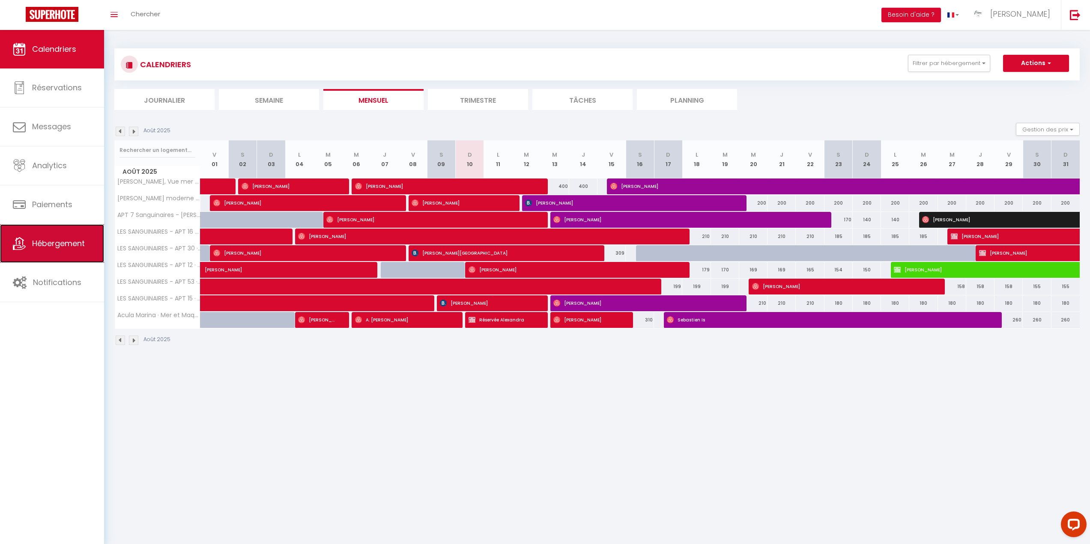
click at [62, 240] on span "Hébergement" at bounding box center [58, 243] width 53 height 11
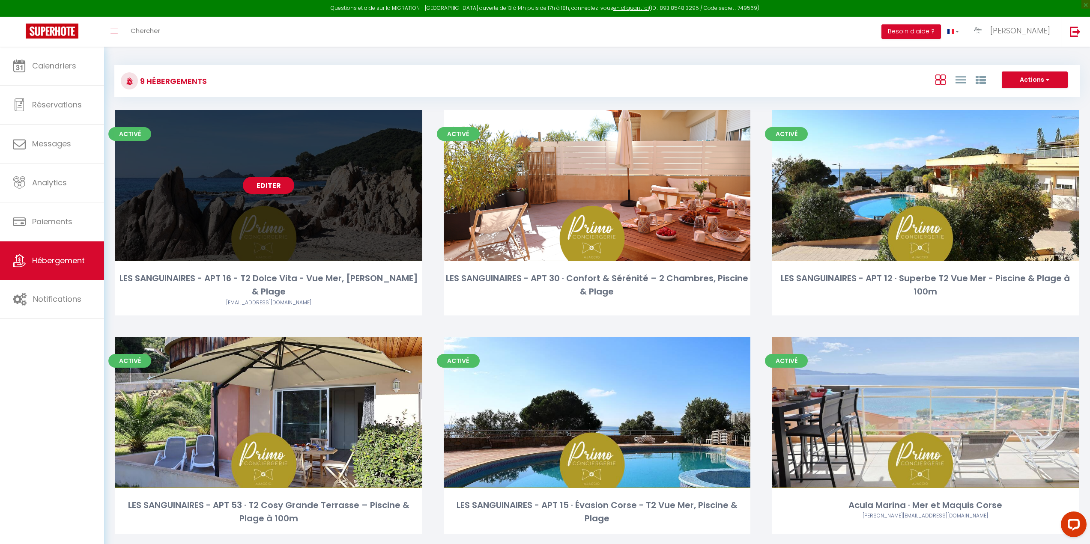
click at [270, 184] on link "Editer" at bounding box center [268, 185] width 51 height 17
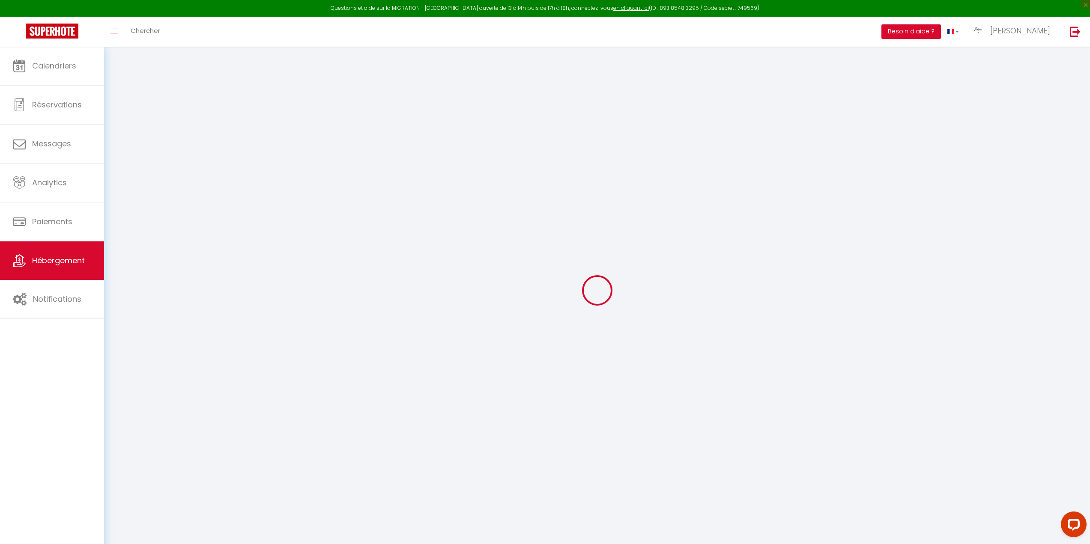
select select "+ 17 %"
select select "+ 20 %"
select select
checkbox input "true"
checkbox input "false"
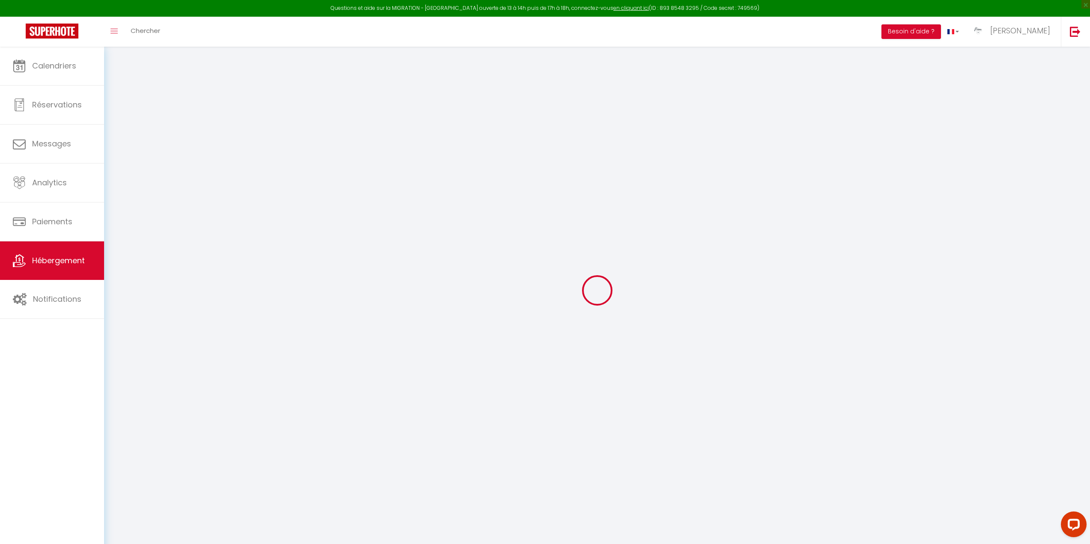
checkbox input "true"
checkbox input "false"
select select
checkbox input "true"
checkbox input "false"
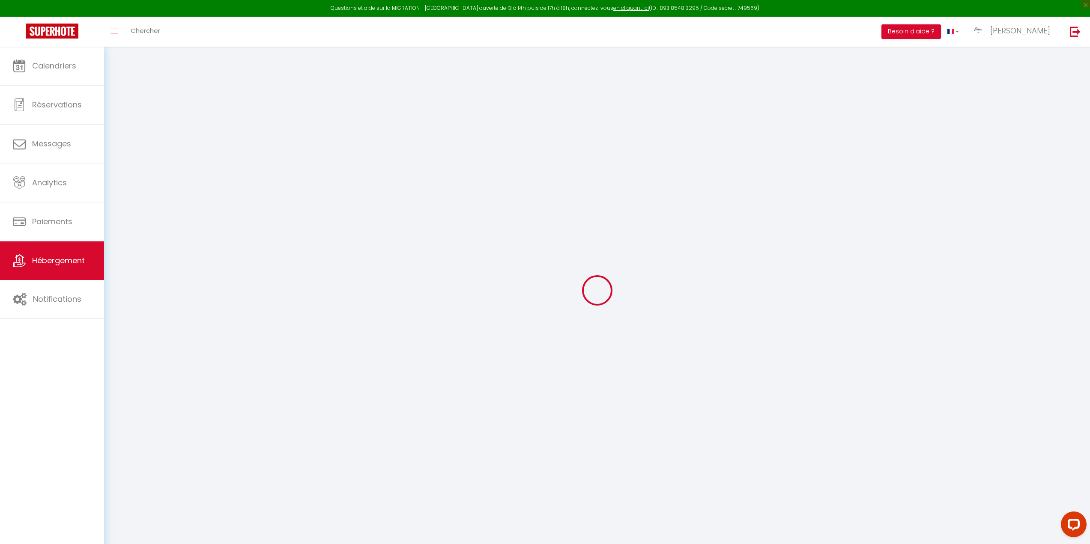
checkbox input "true"
checkbox input "false"
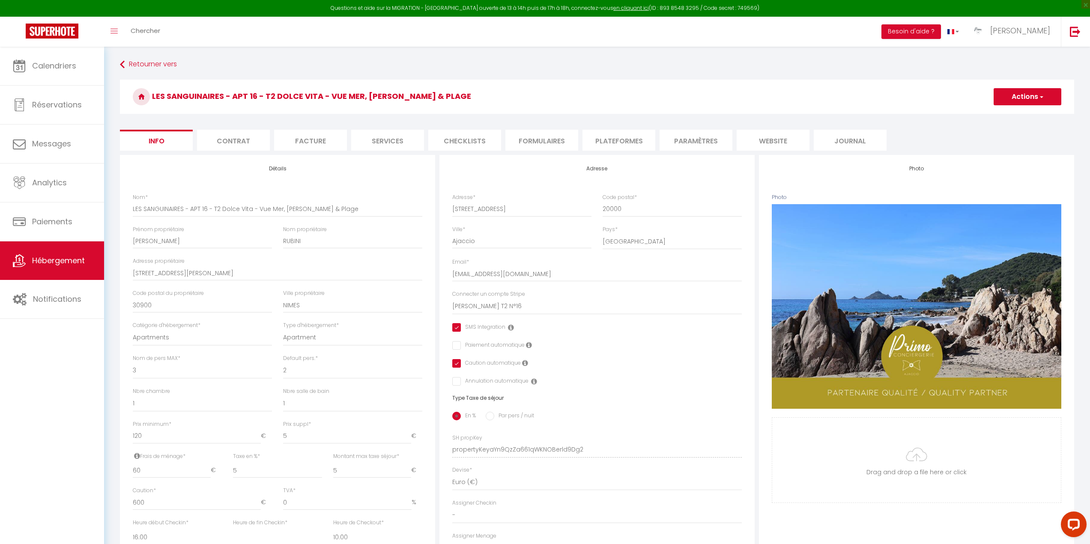
click at [629, 137] on li "Plateformes" at bounding box center [618, 140] width 73 height 21
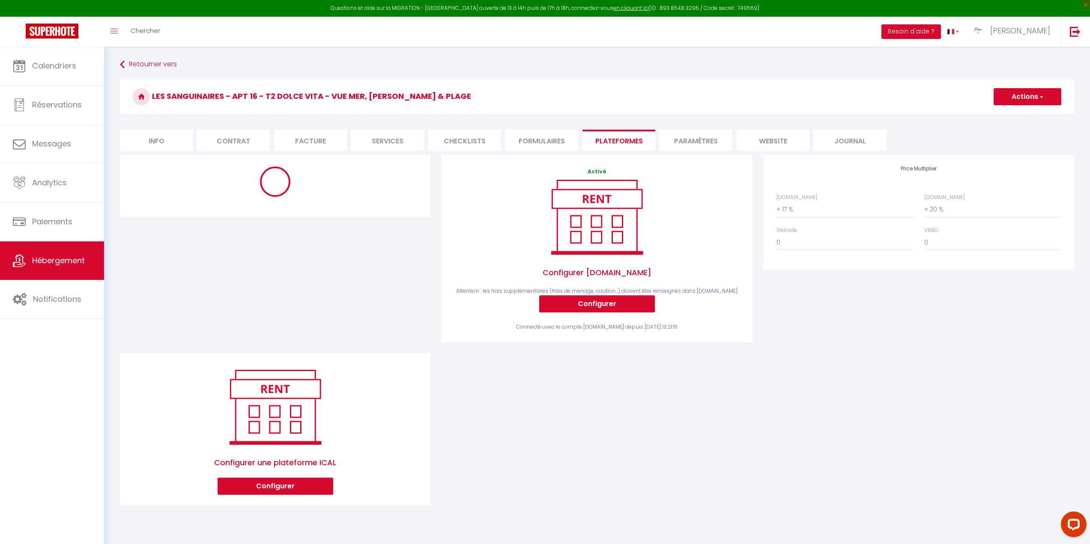
select select "10258-1370311367839488771"
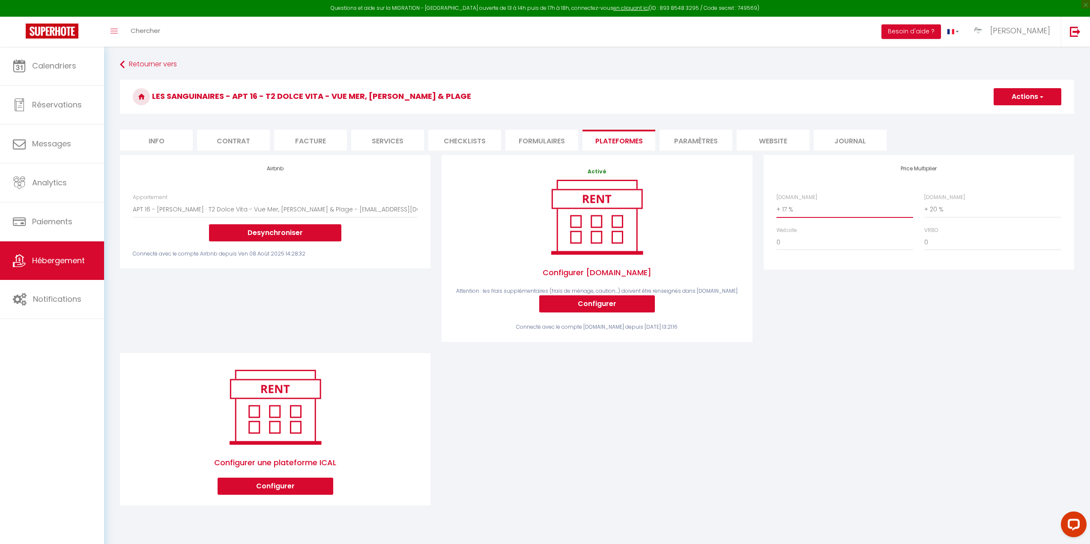
click at [802, 209] on select "0 + 1 % + 2 % + 3 % + 4 % + 5 % + 6 % + 7 % + 8 % + 9 %" at bounding box center [844, 209] width 137 height 16
select select "+ 18 %"
click at [776, 201] on select "0 + 1 % + 2 % + 3 % + 4 % + 5 % + 6 % + 7 % + 8 % + 9 %" at bounding box center [844, 209] width 137 height 16
click at [1023, 96] on button "Actions" at bounding box center [1028, 96] width 68 height 17
click at [1017, 113] on link "Enregistrer" at bounding box center [1027, 115] width 68 height 11
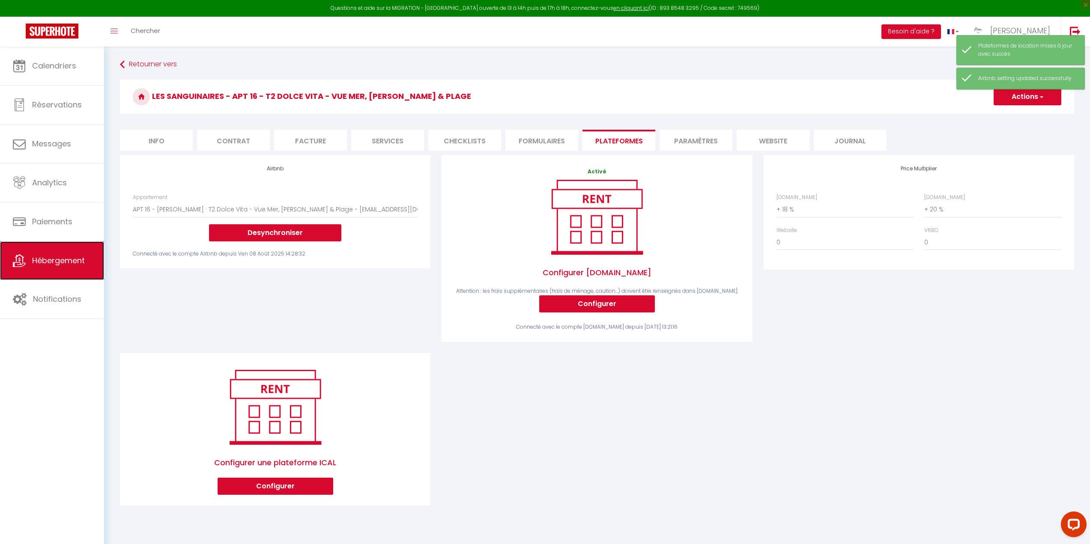
click at [62, 261] on span "Hébergement" at bounding box center [58, 260] width 53 height 11
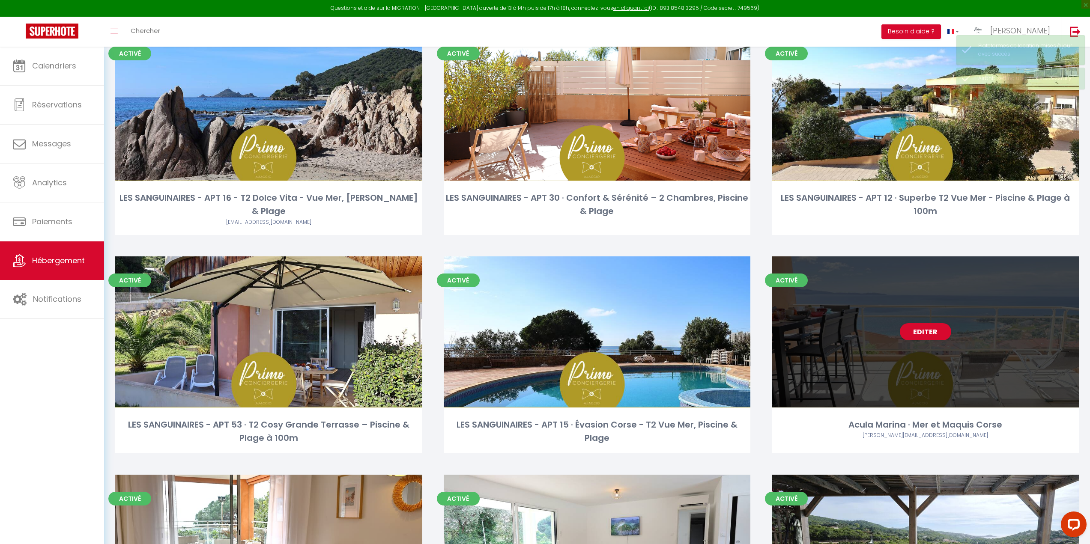
scroll to position [86, 0]
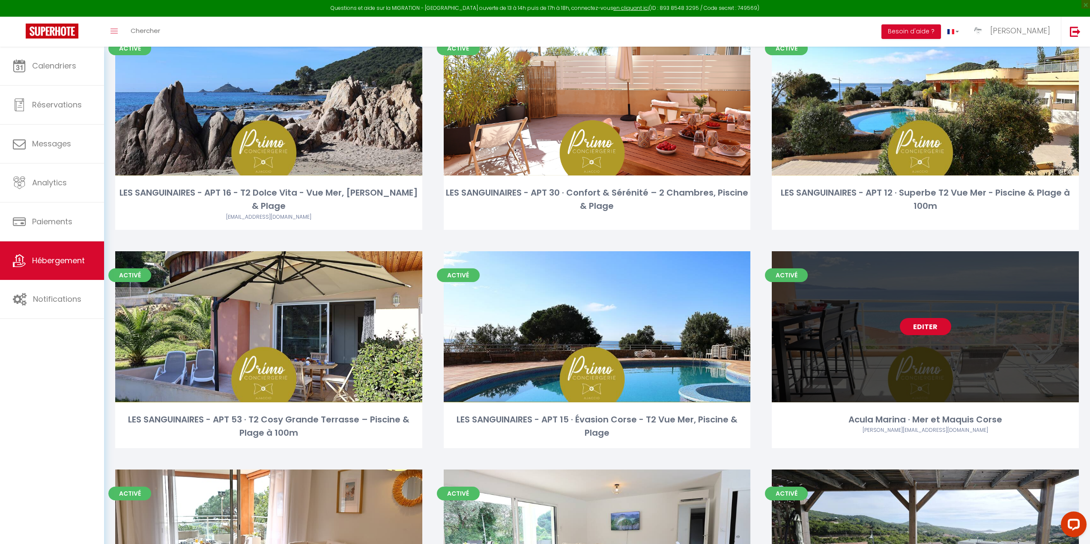
click at [920, 318] on link "Editer" at bounding box center [925, 326] width 51 height 17
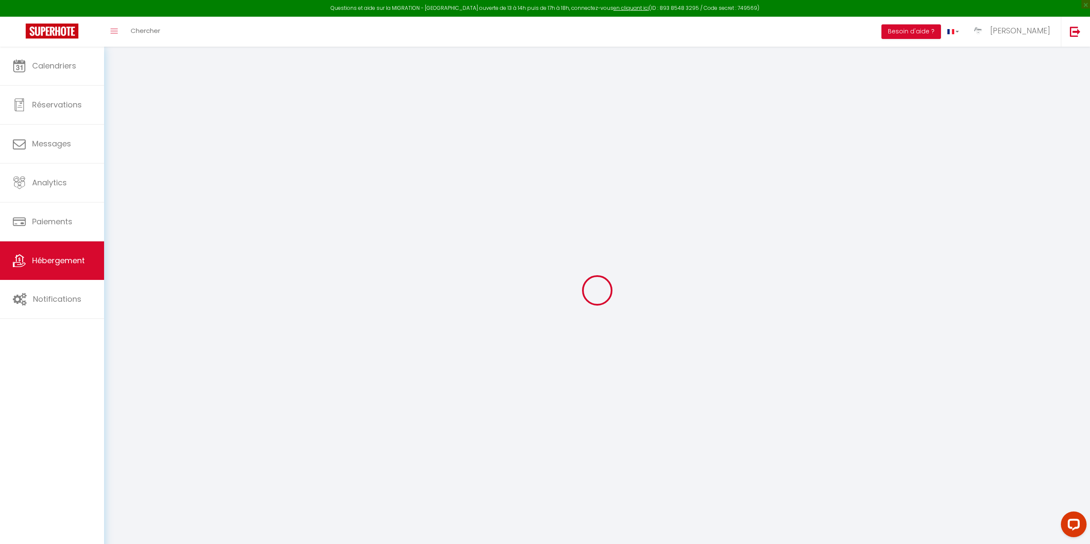
select select "+ 17 %"
select select "+ 25 %"
select select
checkbox input "true"
checkbox input "false"
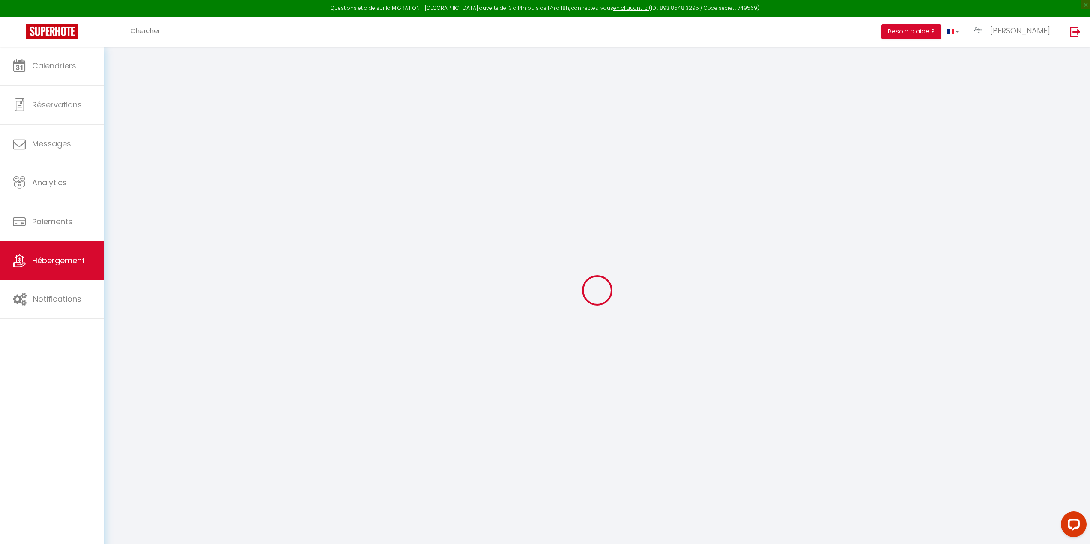
checkbox input "true"
checkbox input "false"
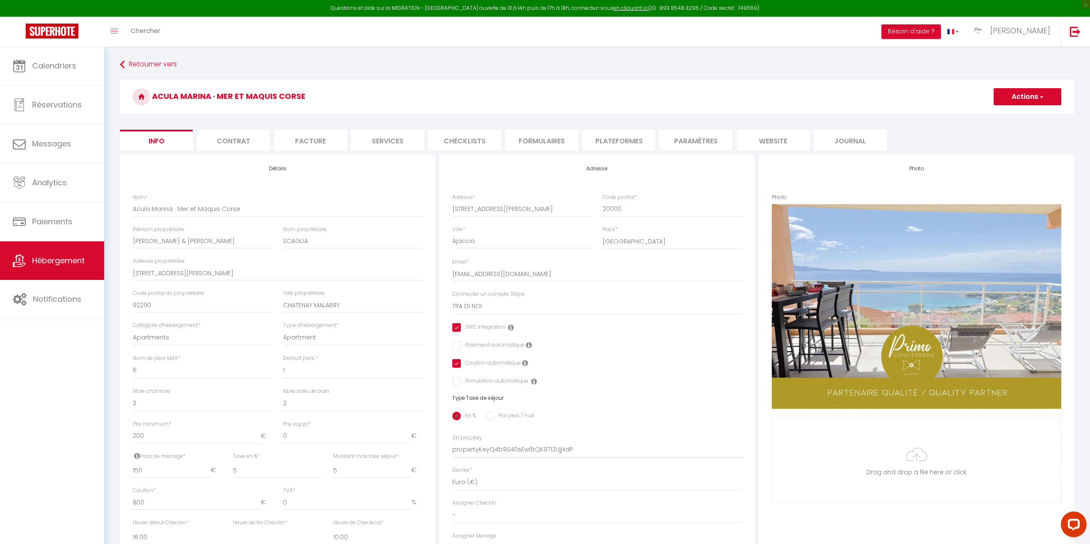
select select
checkbox input "true"
checkbox input "false"
checkbox input "true"
checkbox input "false"
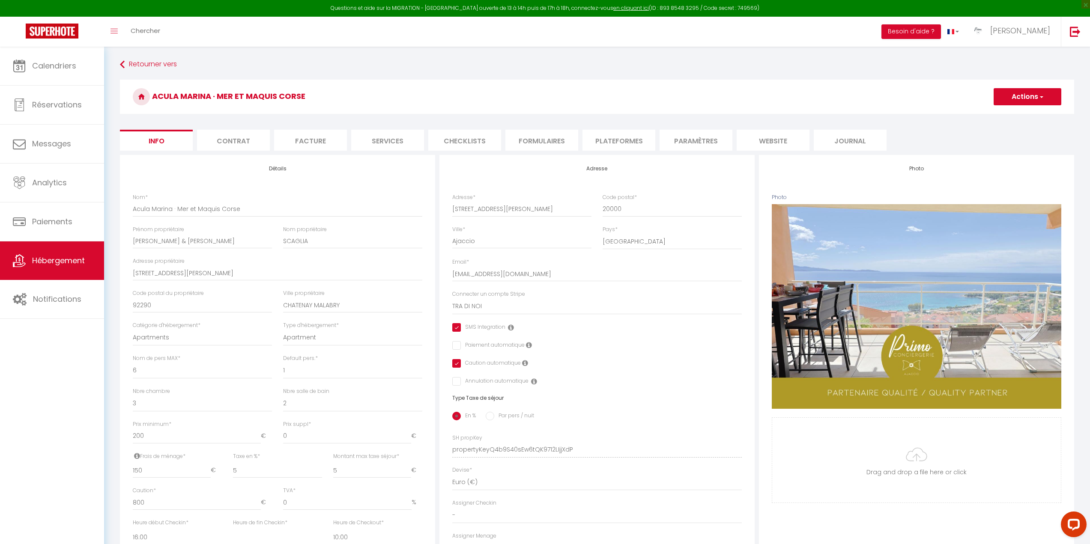
select select "10263-1334635041127340976"
click at [623, 138] on li "Plateformes" at bounding box center [618, 140] width 73 height 21
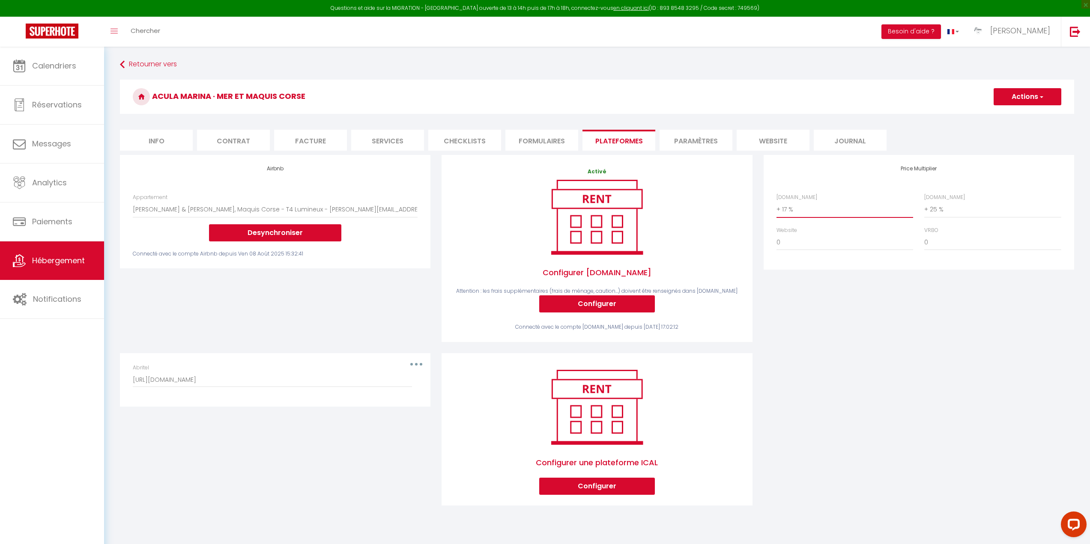
click at [797, 207] on select "0 + 1 % + 2 % + 3 % + 4 % + 5 % + 6 % + 7 % + 8 % + 9 %" at bounding box center [844, 209] width 137 height 16
select select "+ 18 %"
click at [776, 201] on select "0 + 1 % + 2 % + 3 % + 4 % + 5 % + 6 % + 7 % + 8 % + 9 %" at bounding box center [844, 209] width 137 height 16
select select "365"
select select "well_reviewed_guests"
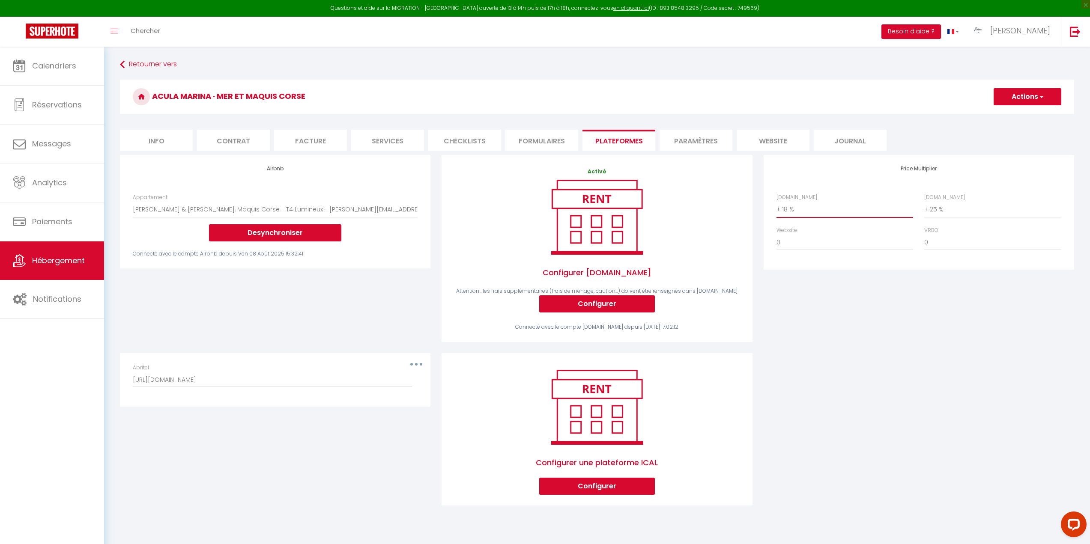
select select "EUR"
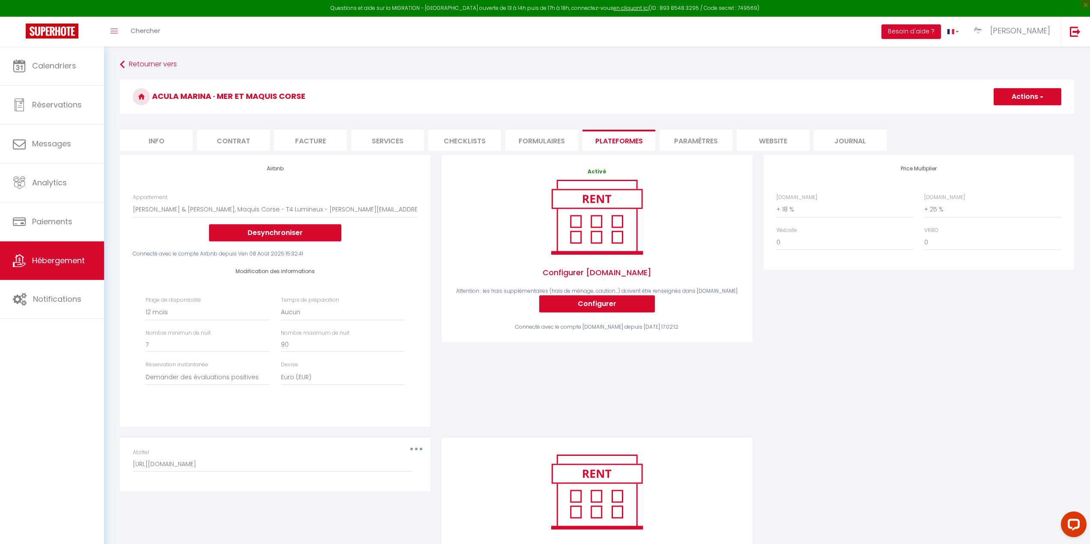
click at [1027, 97] on button "Actions" at bounding box center [1028, 96] width 68 height 17
click at [1014, 116] on link "Enregistrer" at bounding box center [1027, 115] width 68 height 11
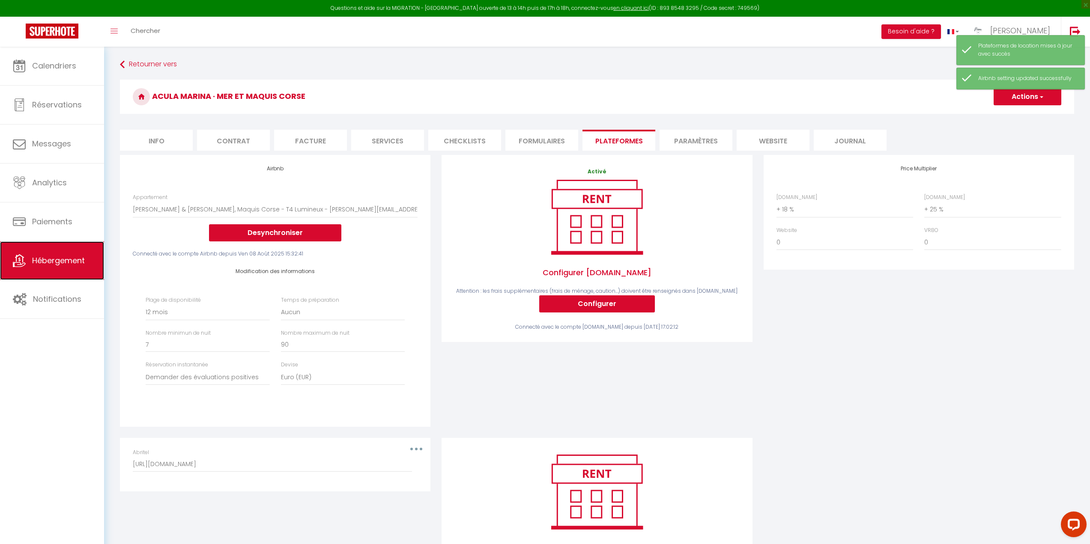
click at [70, 263] on span "Hébergement" at bounding box center [58, 260] width 53 height 11
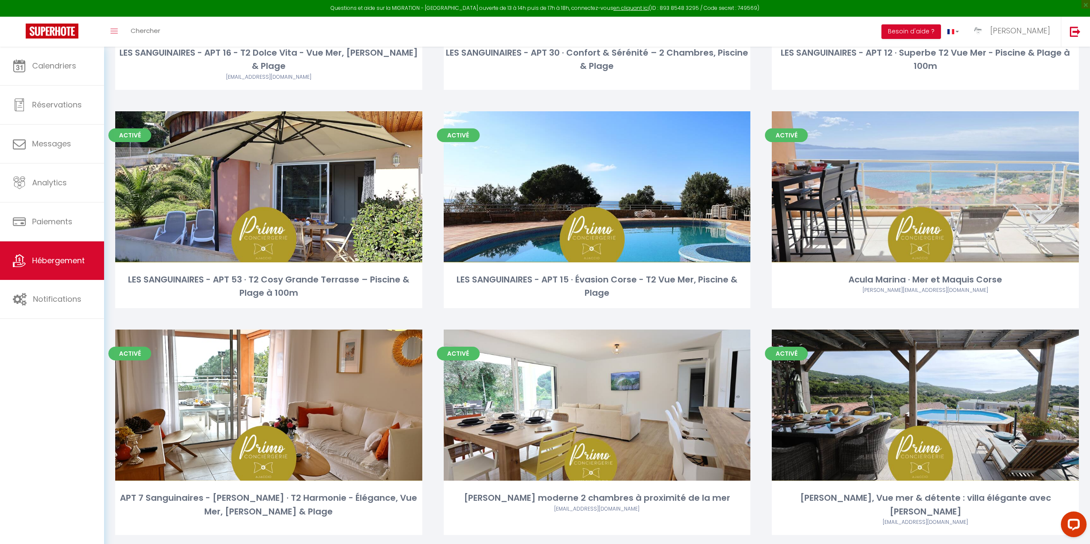
scroll to position [232, 0]
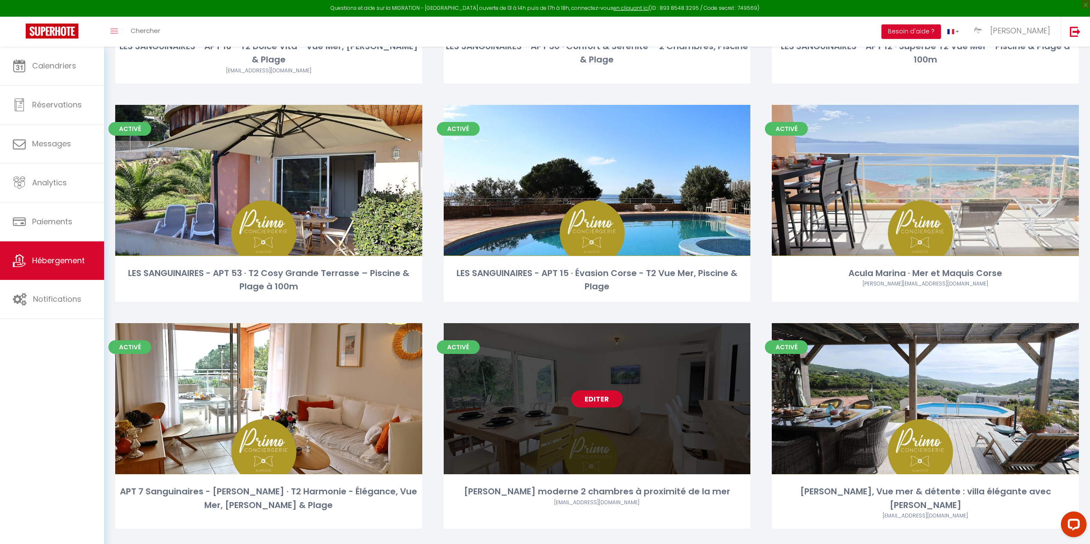
click at [599, 391] on link "Editer" at bounding box center [596, 399] width 51 height 17
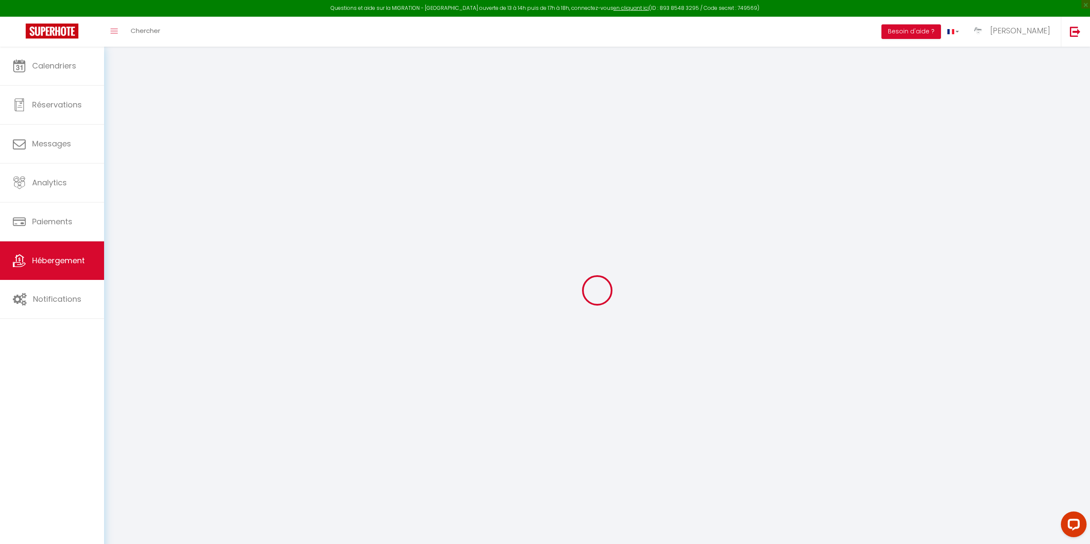
select select "+ 18 %"
select select "+ 20 %"
select select
checkbox input "true"
checkbox input "false"
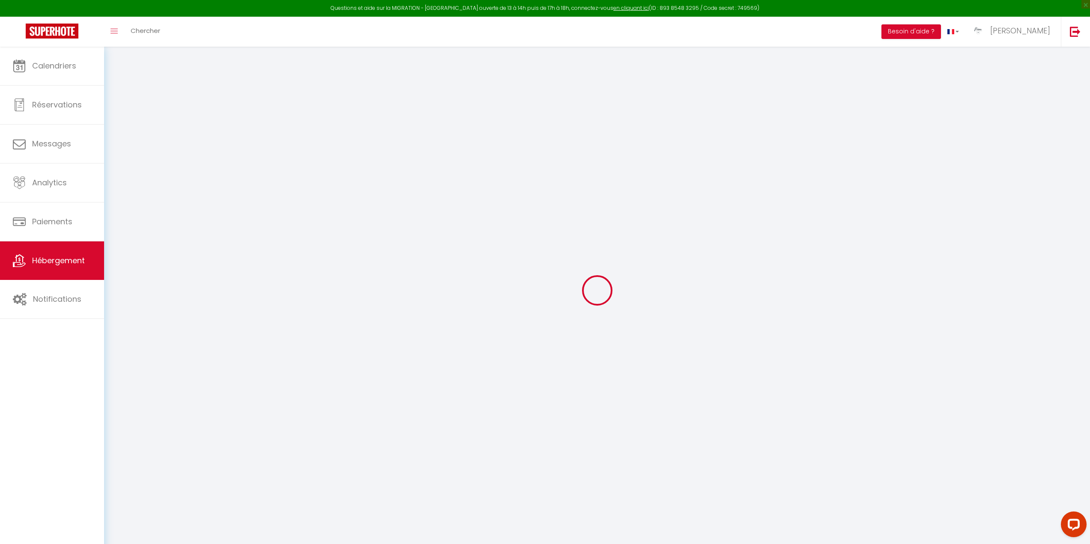
checkbox input "true"
checkbox input "false"
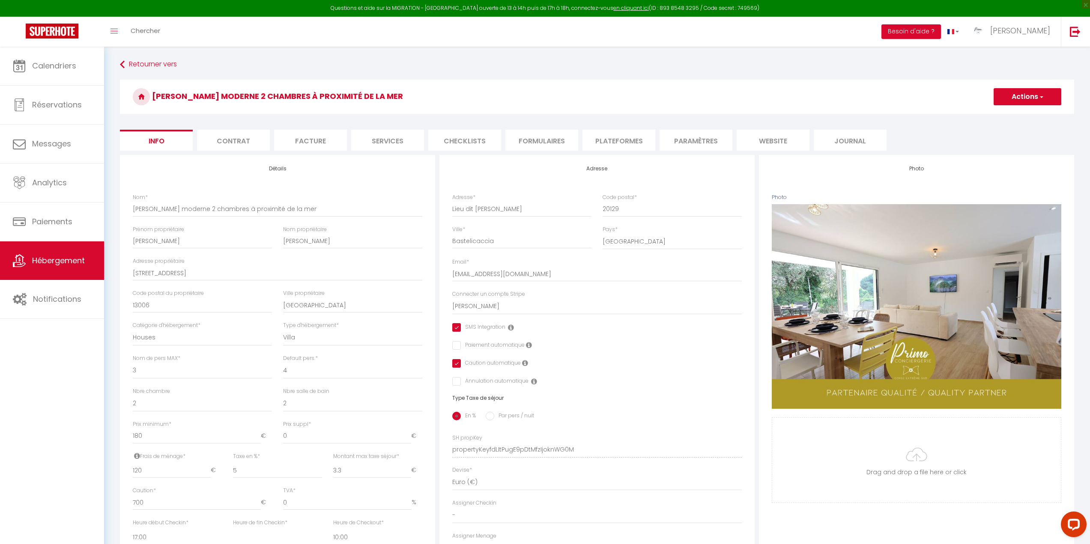
click at [630, 139] on li "Plateformes" at bounding box center [618, 140] width 73 height 21
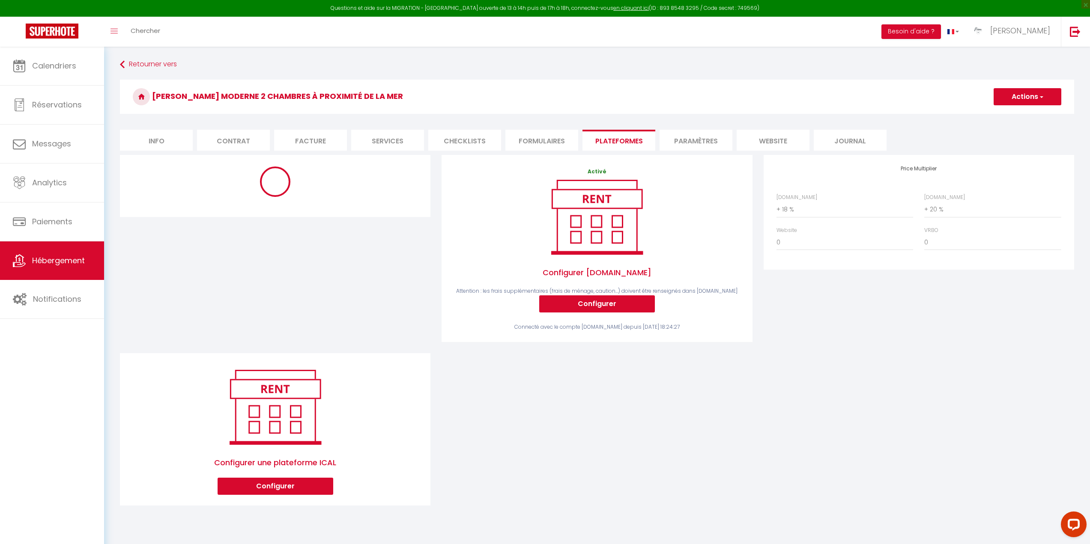
select select "10264-1439762015915200335"
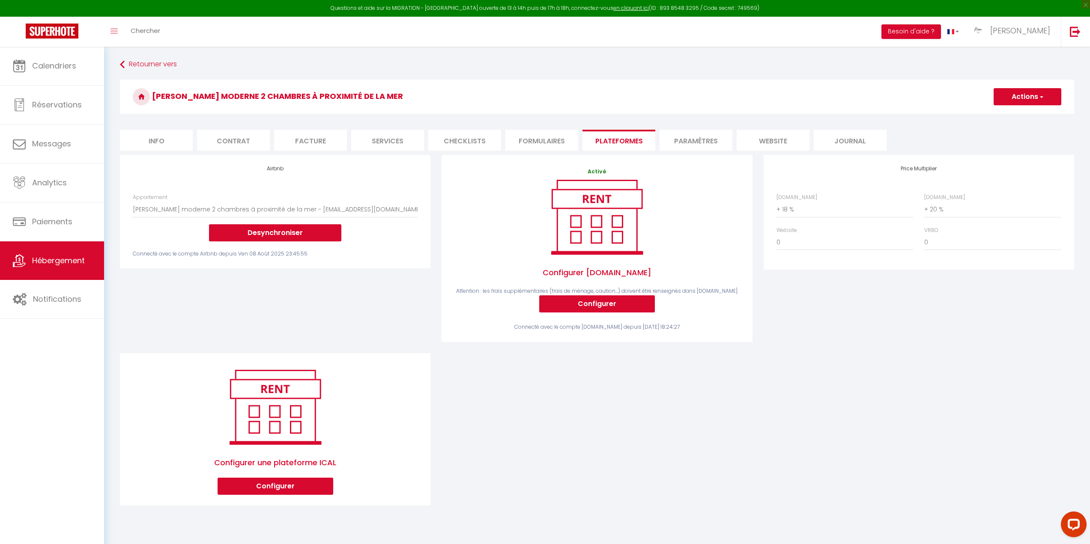
drag, startPoint x: 1026, startPoint y: 90, endPoint x: 1024, endPoint y: 96, distance: 6.0
click at [1026, 90] on button "Actions" at bounding box center [1028, 96] width 68 height 17
click at [1018, 113] on link "Enregistrer" at bounding box center [1027, 115] width 68 height 11
click at [57, 261] on span "Hébergement" at bounding box center [58, 260] width 53 height 11
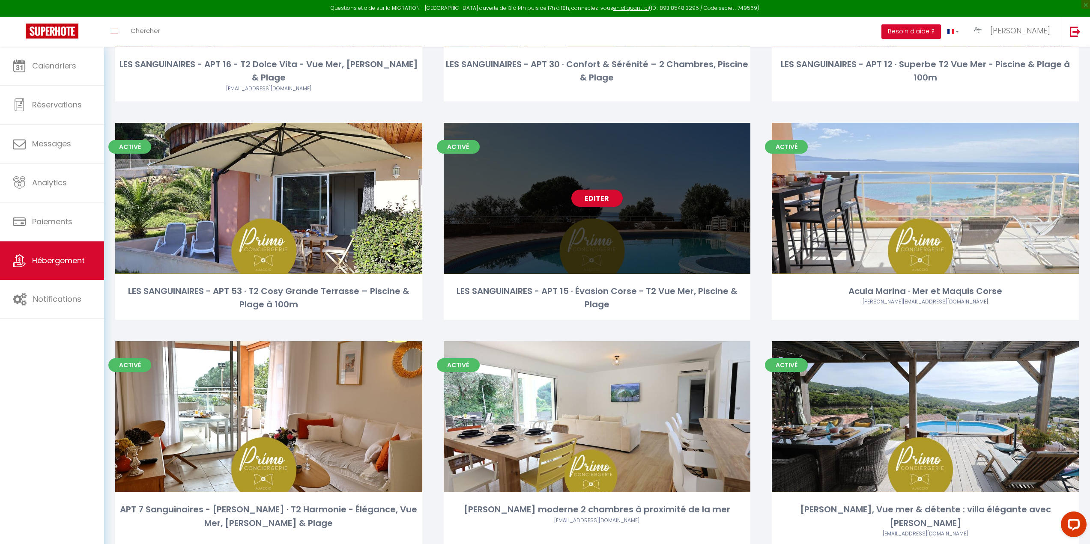
scroll to position [232, 0]
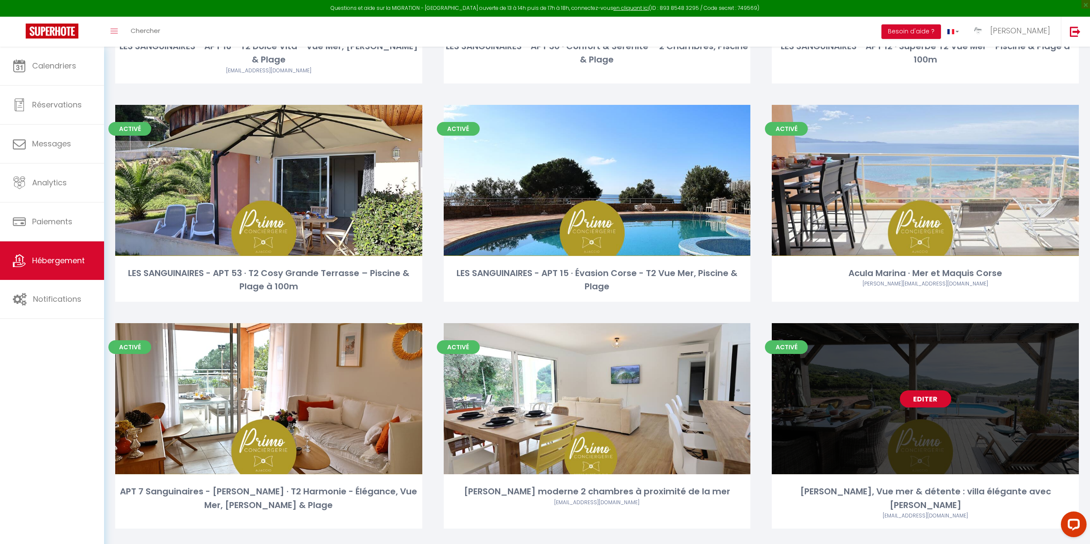
click at [923, 391] on link "Editer" at bounding box center [925, 399] width 51 height 17
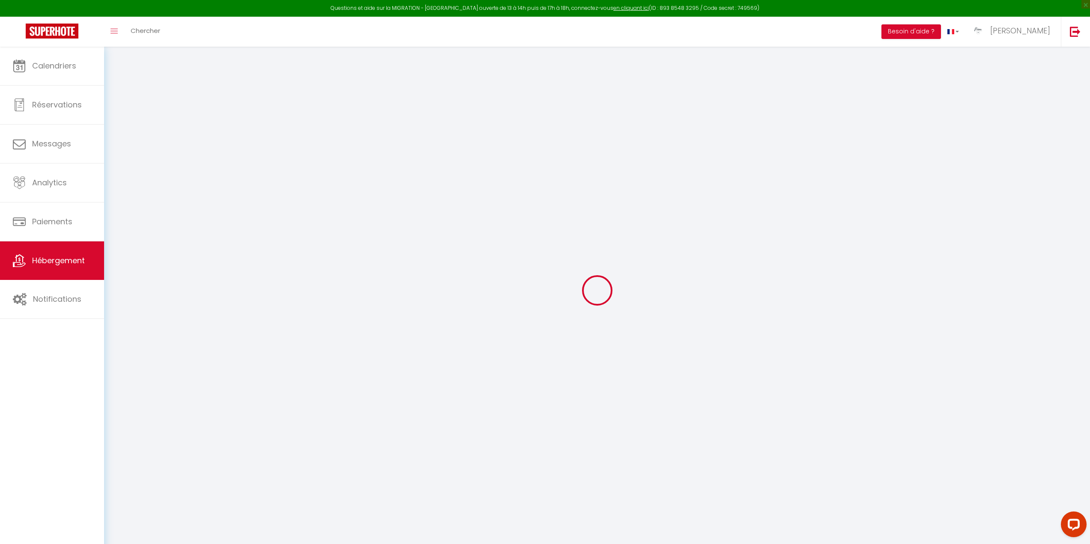
select select "+ 18 %"
select select "+ 20 %"
select select
checkbox input "true"
checkbox input "false"
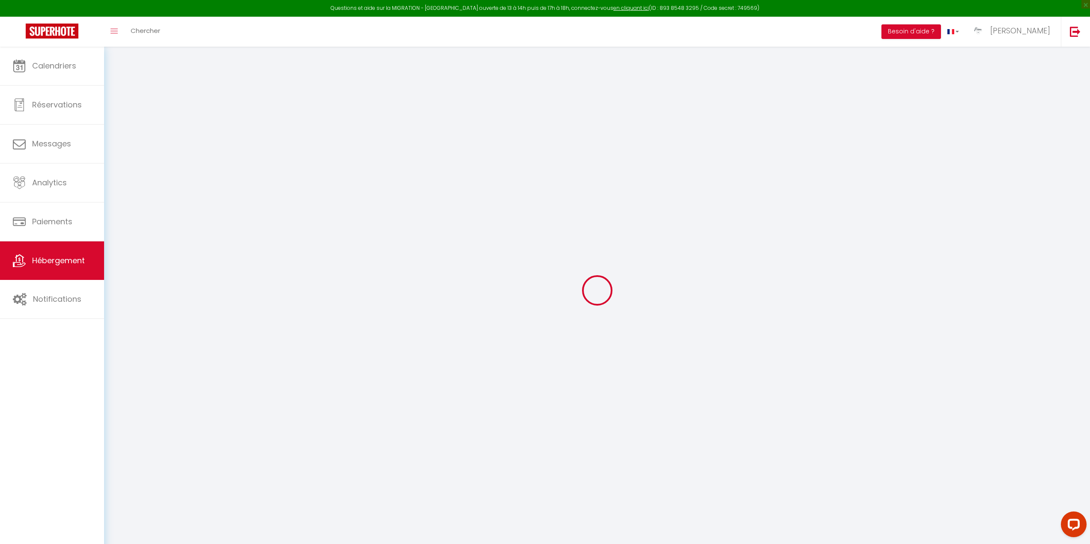
checkbox input "true"
checkbox input "false"
select select
checkbox input "true"
checkbox input "false"
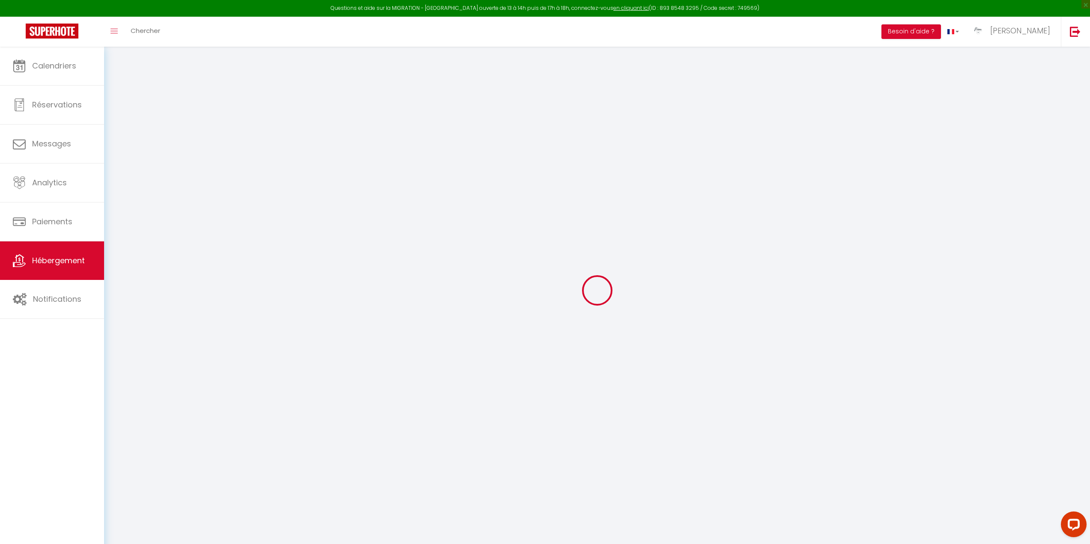
checkbox input "true"
checkbox input "false"
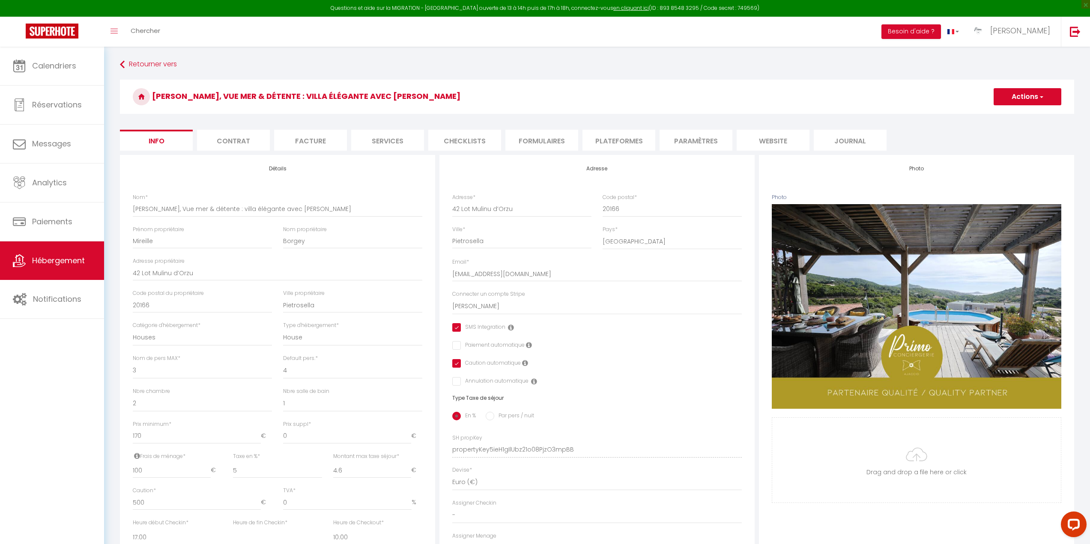
click at [624, 135] on li "Plateformes" at bounding box center [618, 140] width 73 height 21
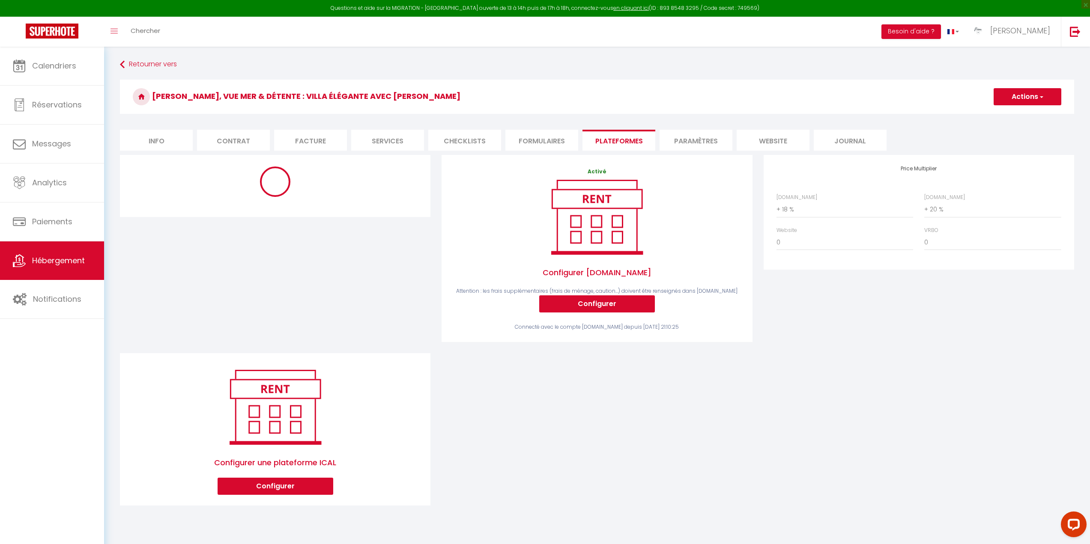
select select "10265-1434831052322093326"
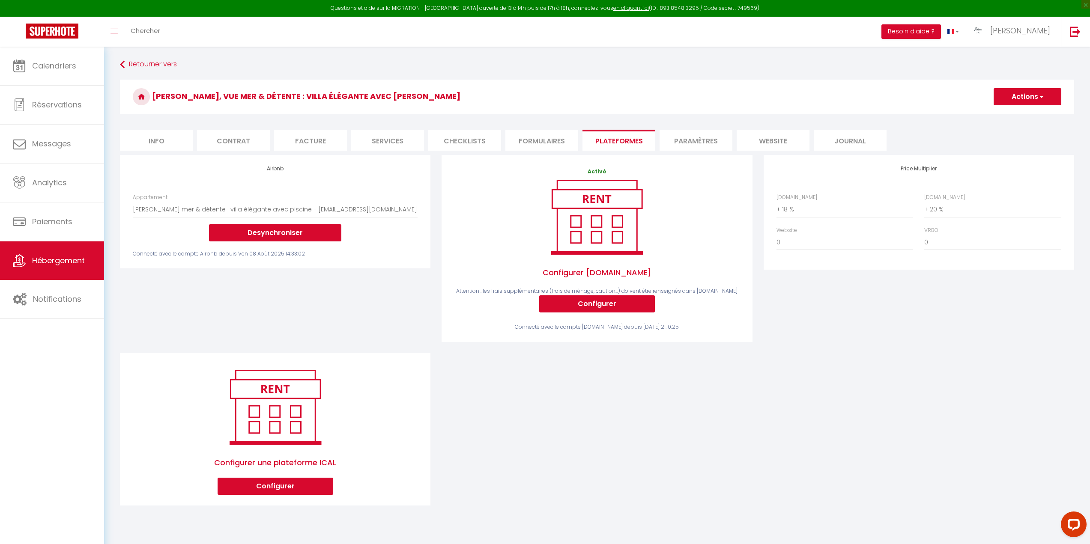
click at [1032, 98] on button "Actions" at bounding box center [1028, 96] width 68 height 17
click at [1029, 116] on link "Enregistrer" at bounding box center [1027, 115] width 68 height 11
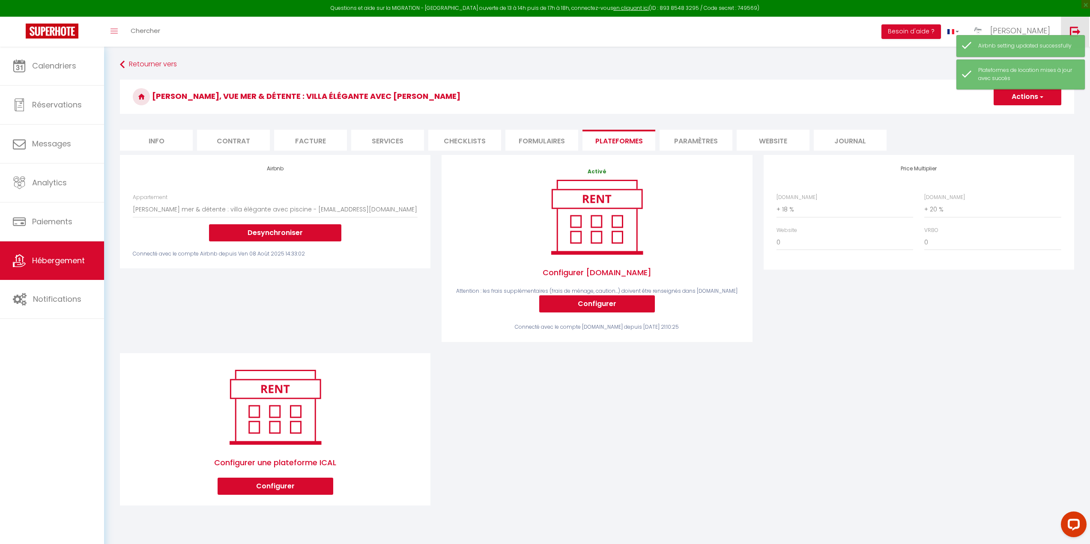
click at [1077, 29] on img at bounding box center [1075, 31] width 11 height 11
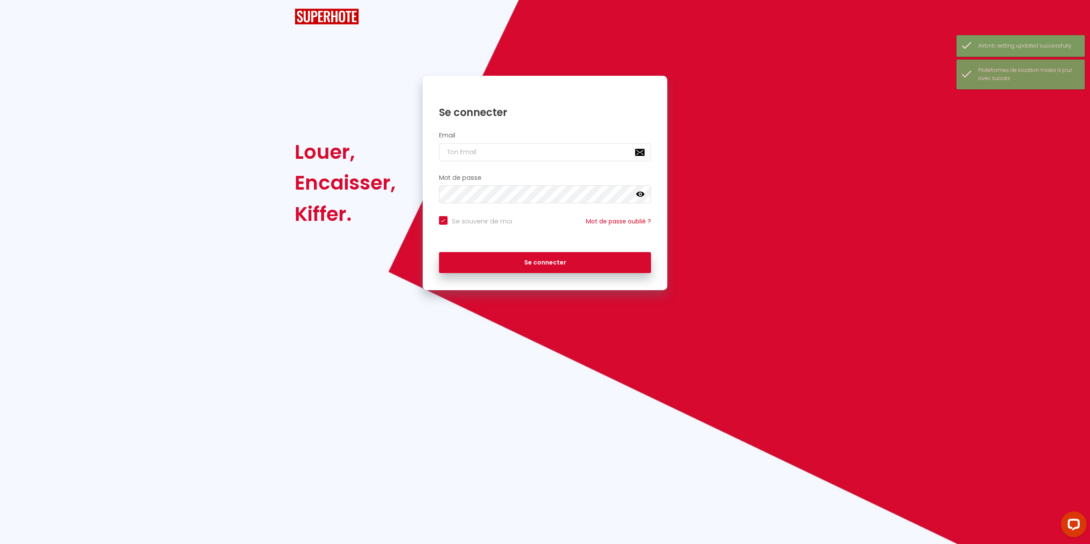
checkbox input "true"
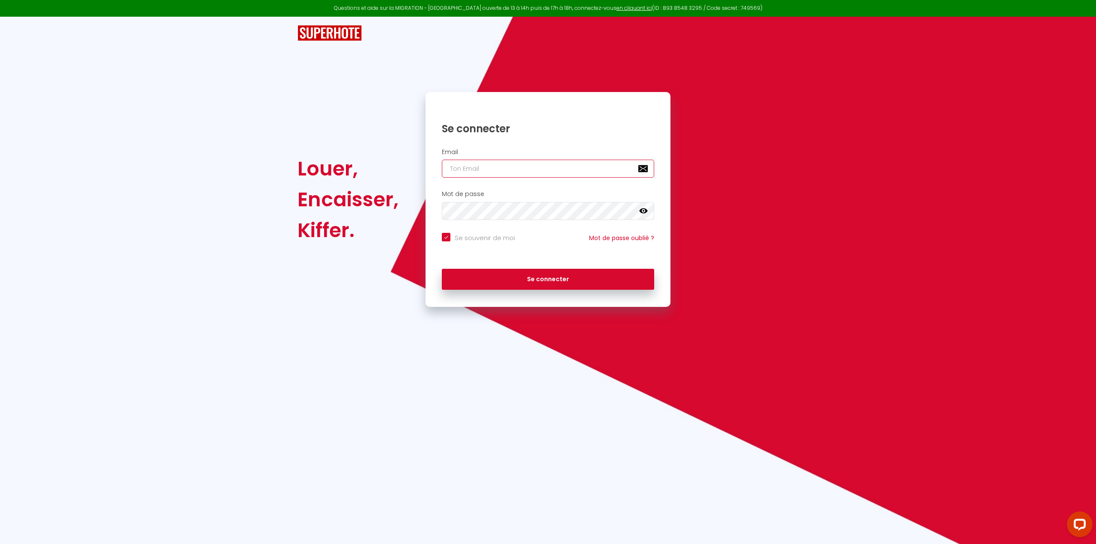
type input "[EMAIL_ADDRESS][DOMAIN_NAME]"
checkbox input "true"
click at [565, 174] on input "[EMAIL_ADDRESS][DOMAIN_NAME]" at bounding box center [548, 169] width 212 height 18
type input "[EMAIL_ADDRESS][DOMAIN_NAME]"
click at [544, 280] on button "Se connecter" at bounding box center [548, 279] width 212 height 21
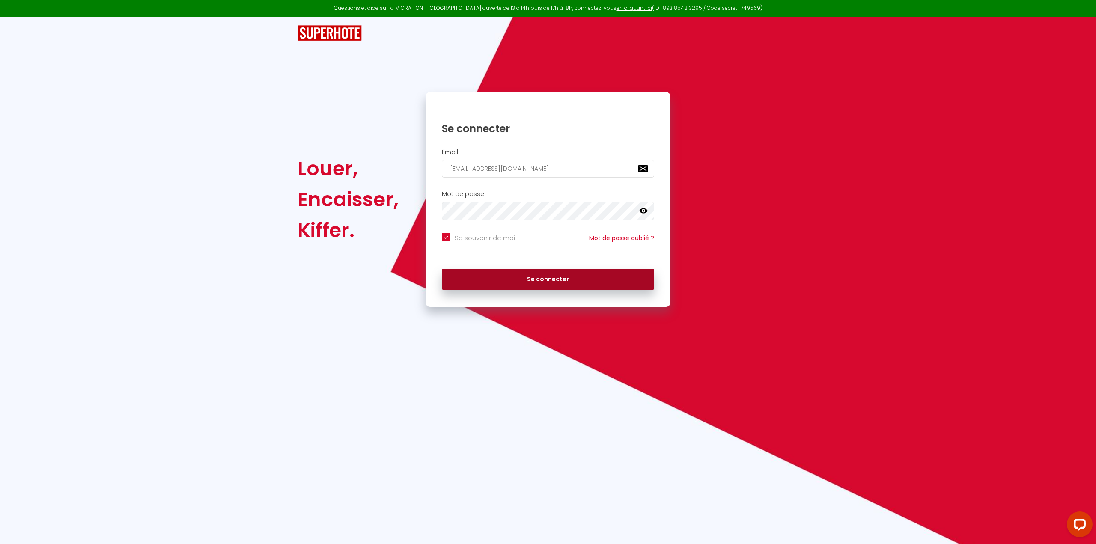
checkbox input "true"
